Goal: Task Accomplishment & Management: Use online tool/utility

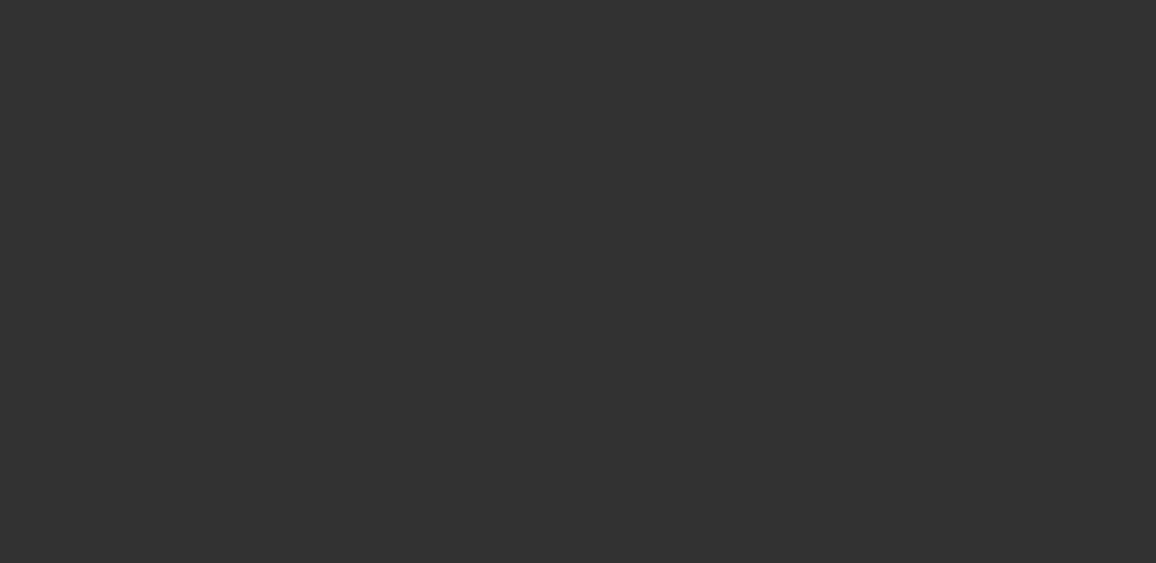
select select "3"
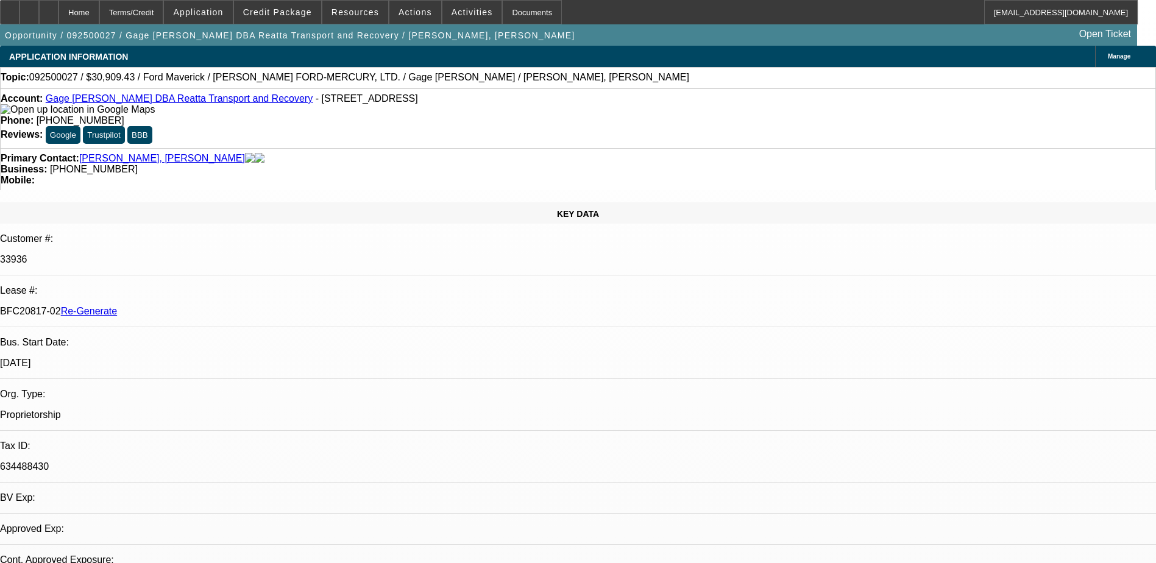
select select "0.1"
select select "2"
select select "0"
select select "1"
select select "2"
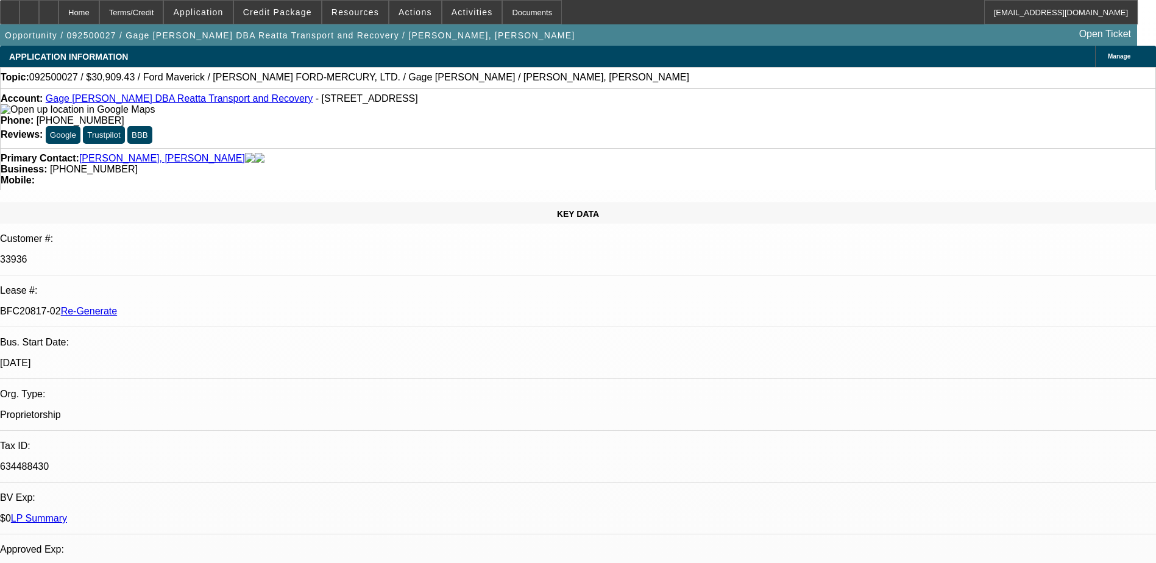
select select "6"
click at [461, 12] on span "Activities" at bounding box center [471, 12] width 41 height 10
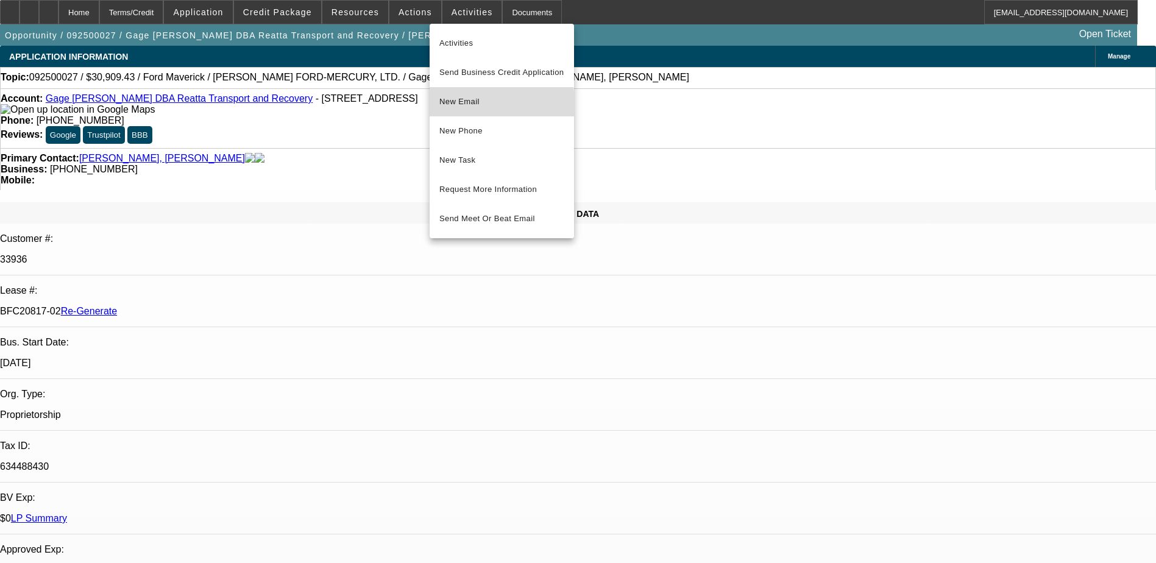
click at [461, 104] on span "New Email" at bounding box center [501, 101] width 125 height 15
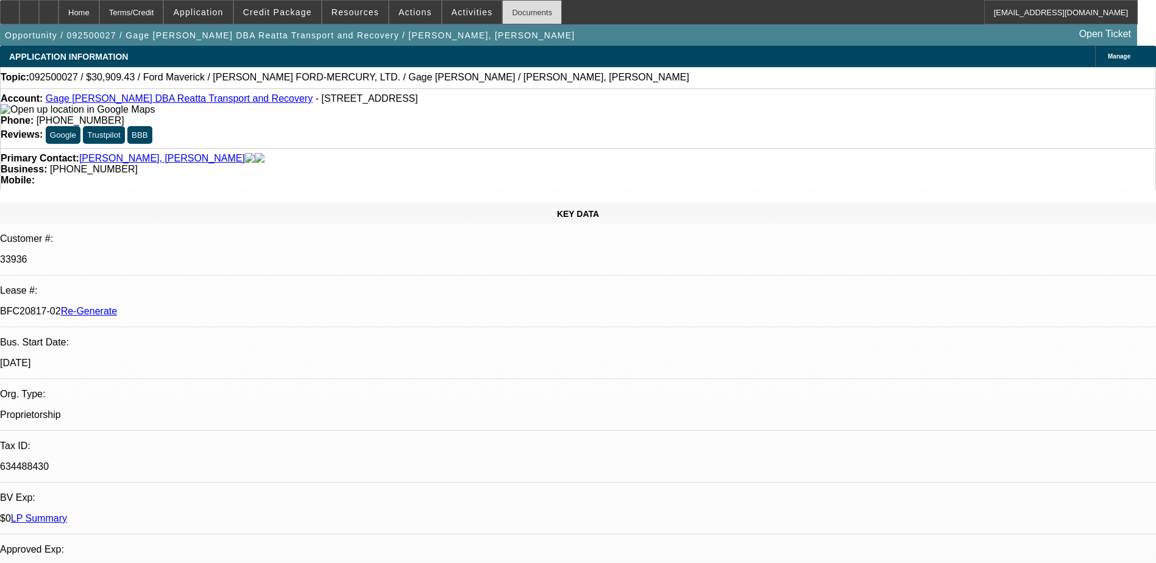
click at [508, 11] on div "Documents" at bounding box center [532, 12] width 60 height 24
